Goal: Transaction & Acquisition: Book appointment/travel/reservation

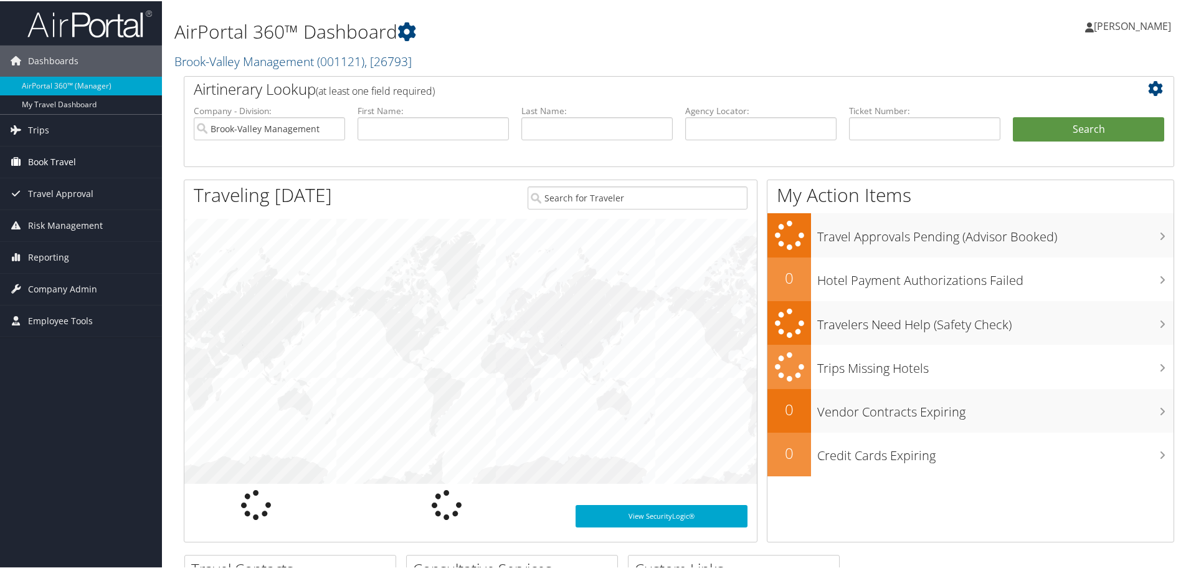
click at [103, 166] on link "Book Travel" at bounding box center [81, 160] width 162 height 31
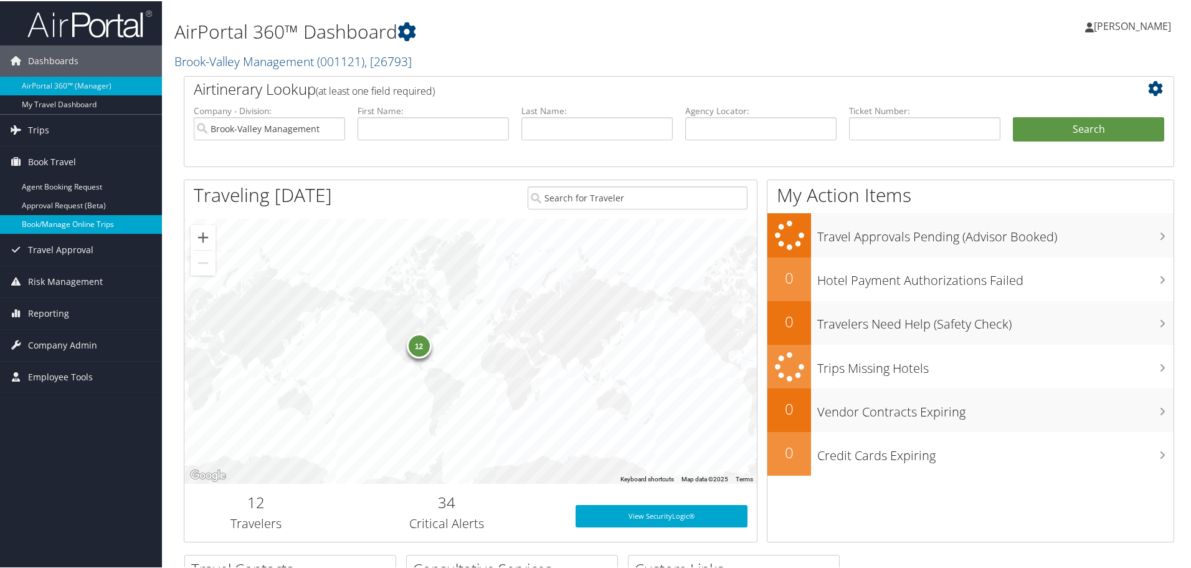
click at [85, 231] on link "Book/Manage Online Trips" at bounding box center [81, 223] width 162 height 19
